Goal: Task Accomplishment & Management: Use online tool/utility

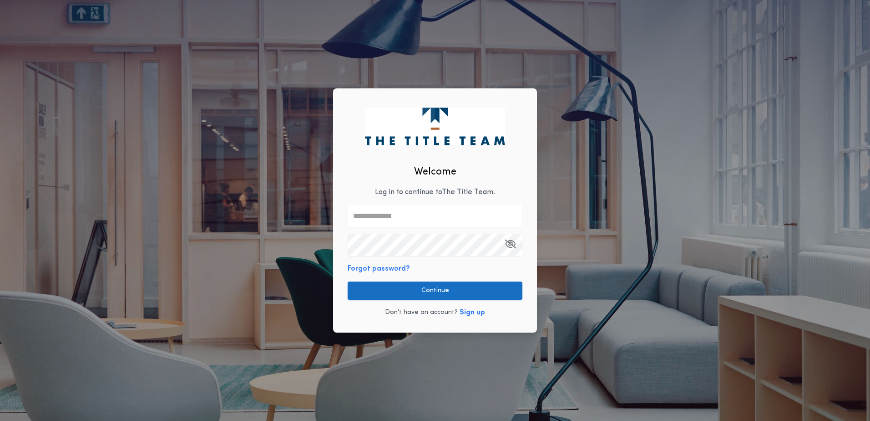
type input "**********"
click at [415, 289] on button "Continue" at bounding box center [435, 290] width 175 height 18
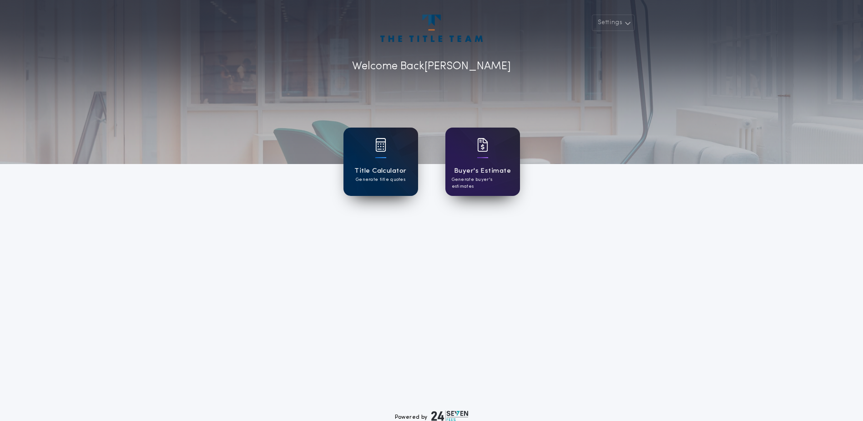
click at [380, 167] on h1 "Title Calculator" at bounding box center [381, 171] width 52 height 10
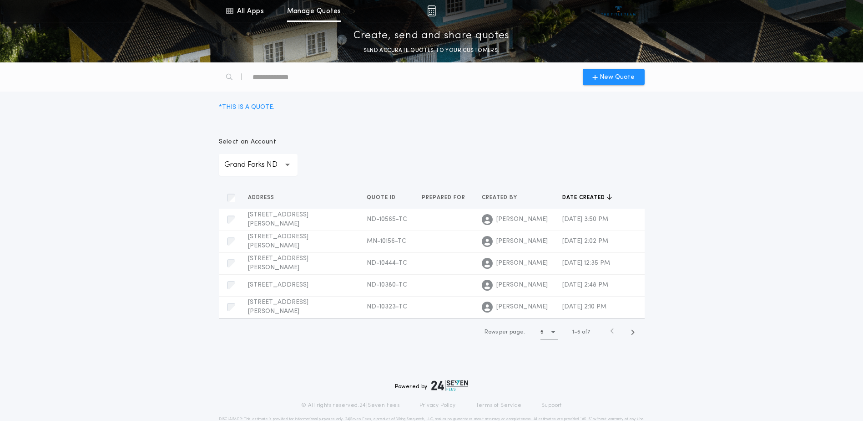
click at [284, 165] on div "**********" at bounding box center [258, 165] width 79 height 22
click at [239, 324] on p "Fargo ND" at bounding box center [258, 335] width 79 height 22
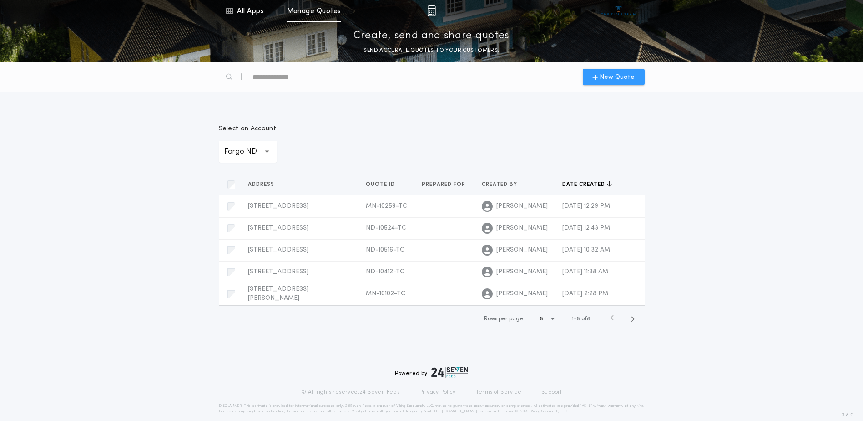
click at [613, 75] on span "New Quote" at bounding box center [617, 77] width 35 height 10
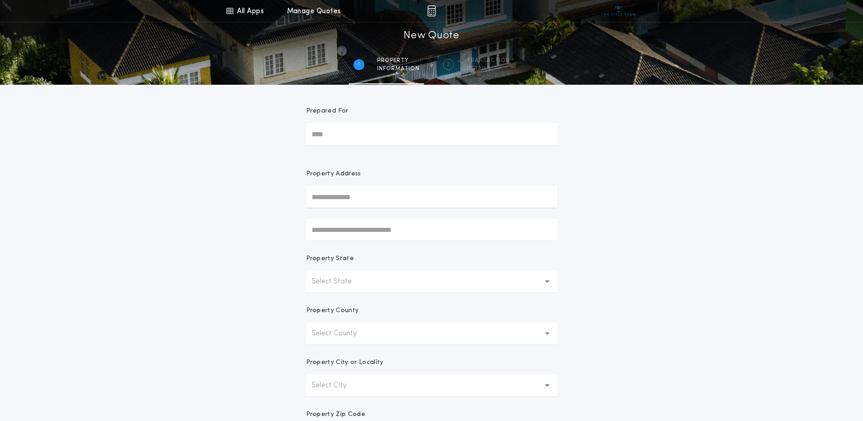
click at [348, 195] on input "text" at bounding box center [431, 197] width 251 height 22
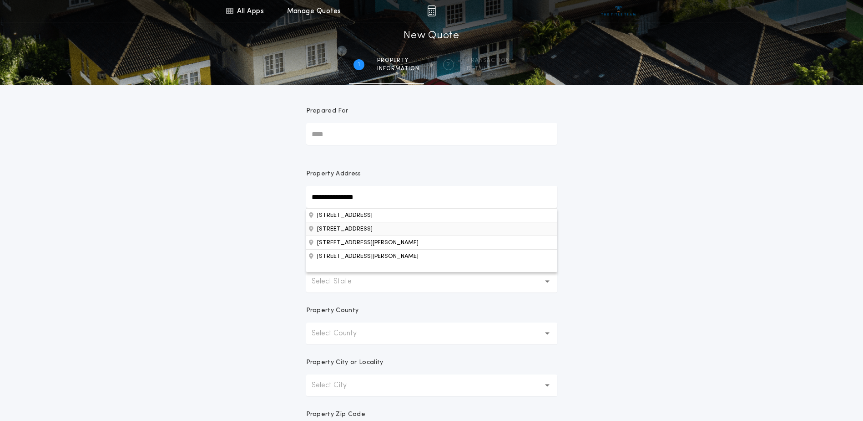
type input "**********"
click at [350, 228] on button "[STREET_ADDRESS]" at bounding box center [431, 229] width 251 height 14
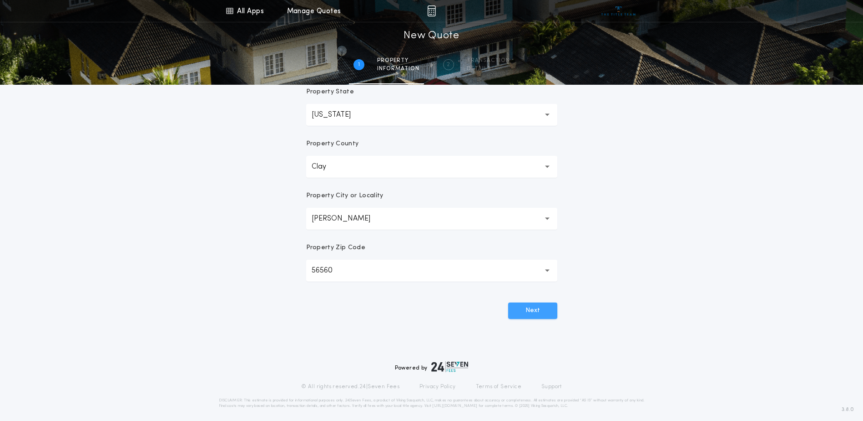
scroll to position [167, 0]
click at [526, 310] on button "Next" at bounding box center [532, 310] width 49 height 16
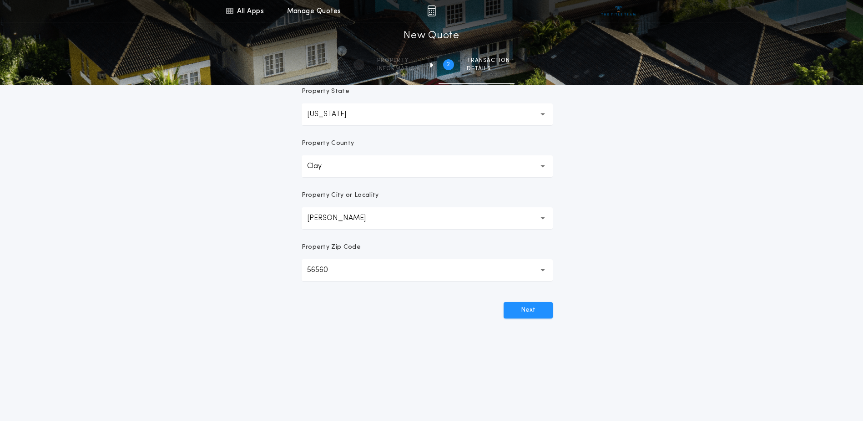
scroll to position [0, 0]
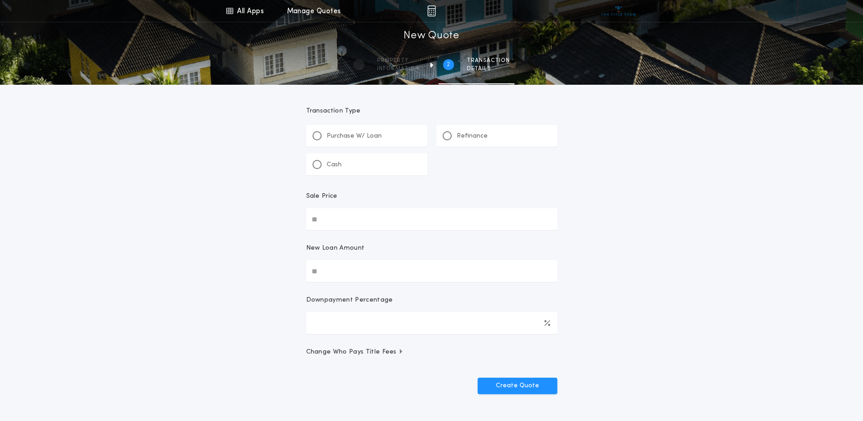
click at [472, 132] on p "Refinance" at bounding box center [472, 136] width 31 height 9
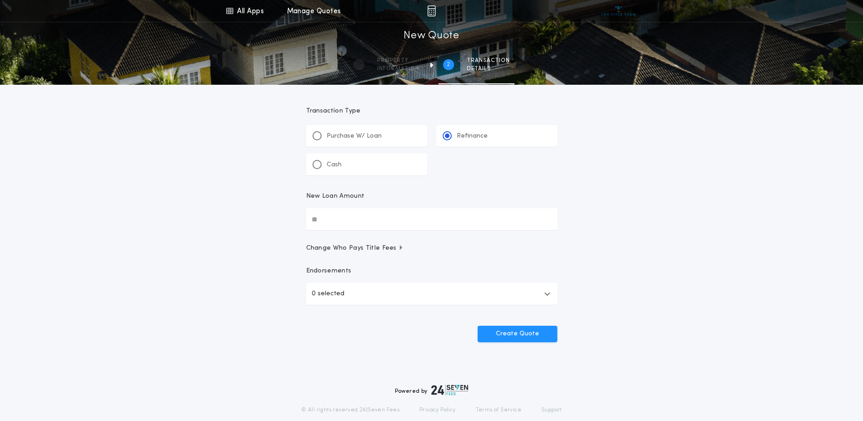
click at [340, 219] on input "New Loan Amount" at bounding box center [431, 219] width 251 height 22
type input "********"
click at [330, 297] on p "0 selected" at bounding box center [328, 293] width 33 height 11
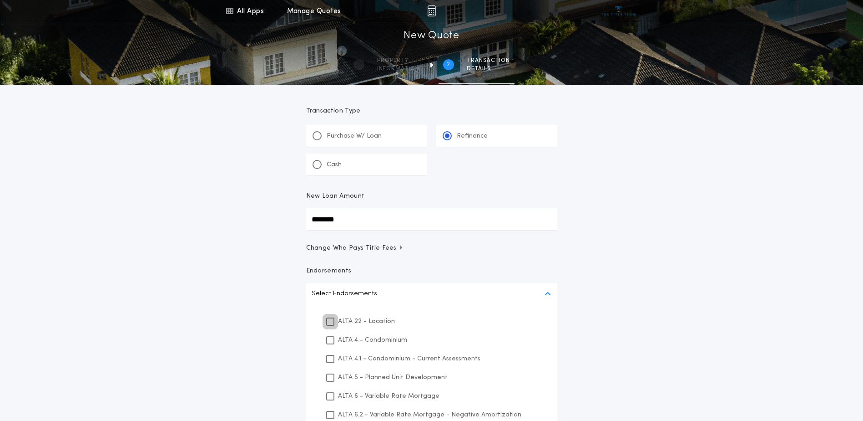
click at [333, 318] on div at bounding box center [330, 321] width 6 height 6
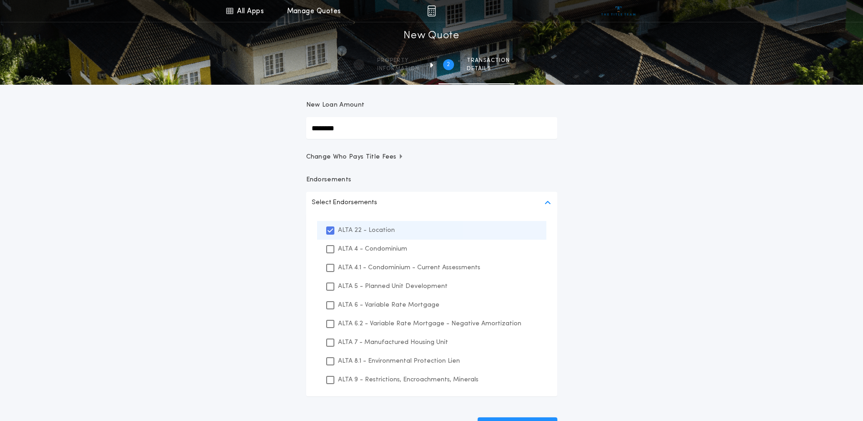
scroll to position [106, 0]
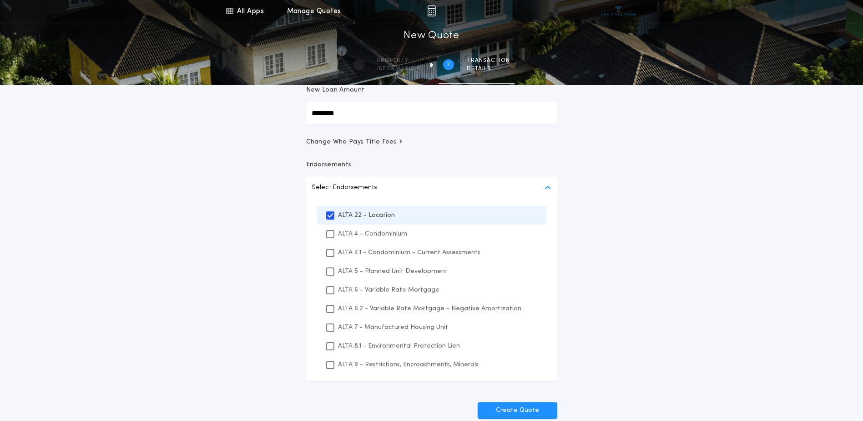
drag, startPoint x: 373, startPoint y: 339, endPoint x: 369, endPoint y: 355, distance: 17.0
click at [373, 339] on div "ALTA 8.1 - Environmental Protection Lien" at bounding box center [431, 345] width 229 height 19
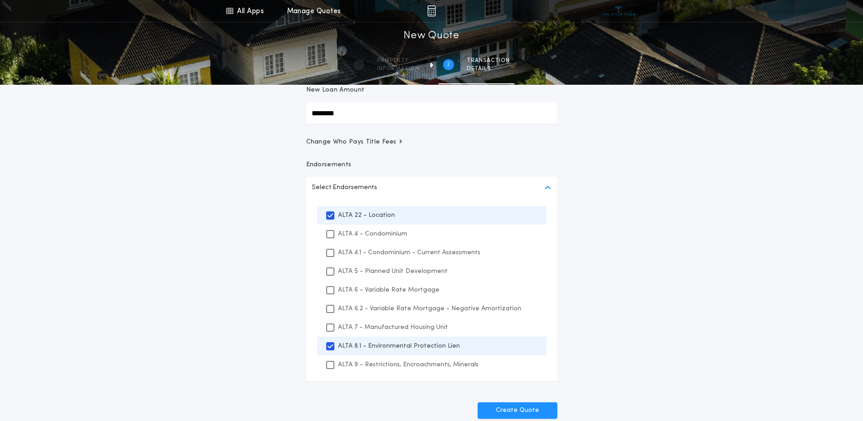
click at [368, 357] on div "ALTA 9 - Restrictions, Encroachments, Minerals" at bounding box center [431, 364] width 229 height 19
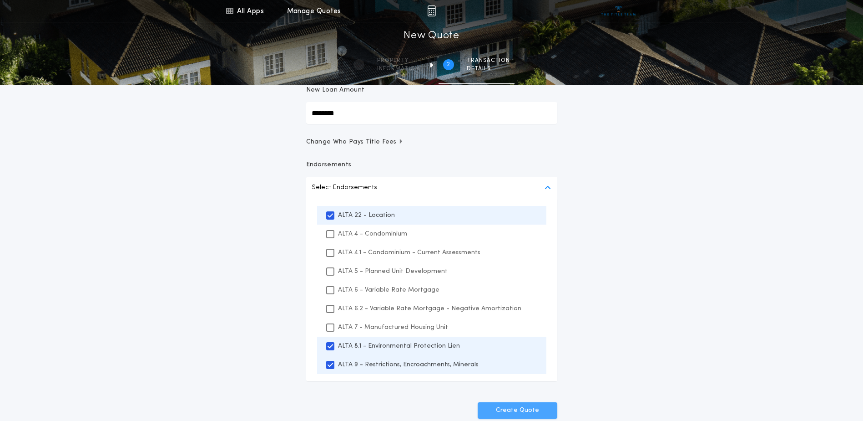
click at [524, 414] on button "Create Quote" at bounding box center [518, 410] width 80 height 16
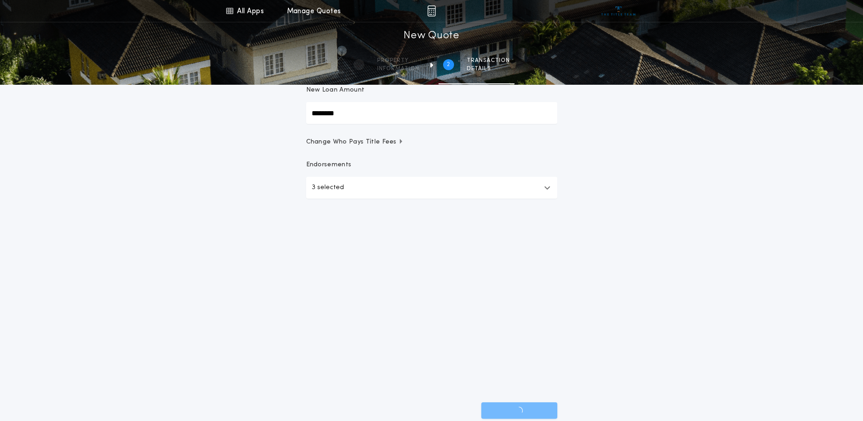
scroll to position [29, 0]
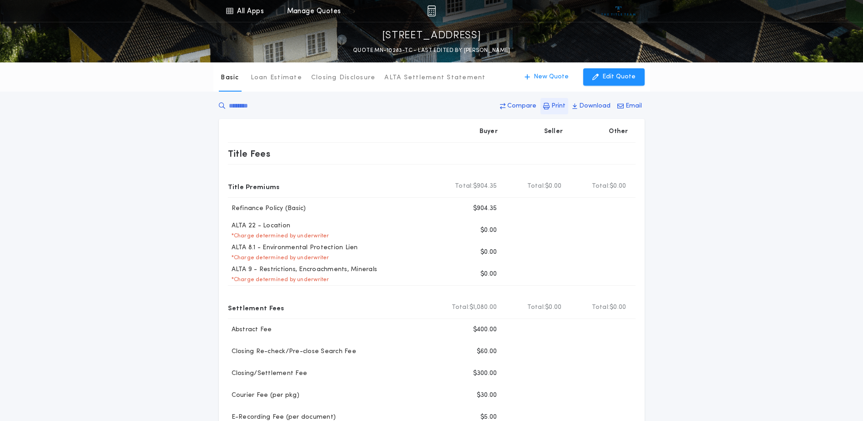
click at [556, 104] on p "Print" at bounding box center [559, 105] width 14 height 9
